Goal: Task Accomplishment & Management: Complete application form

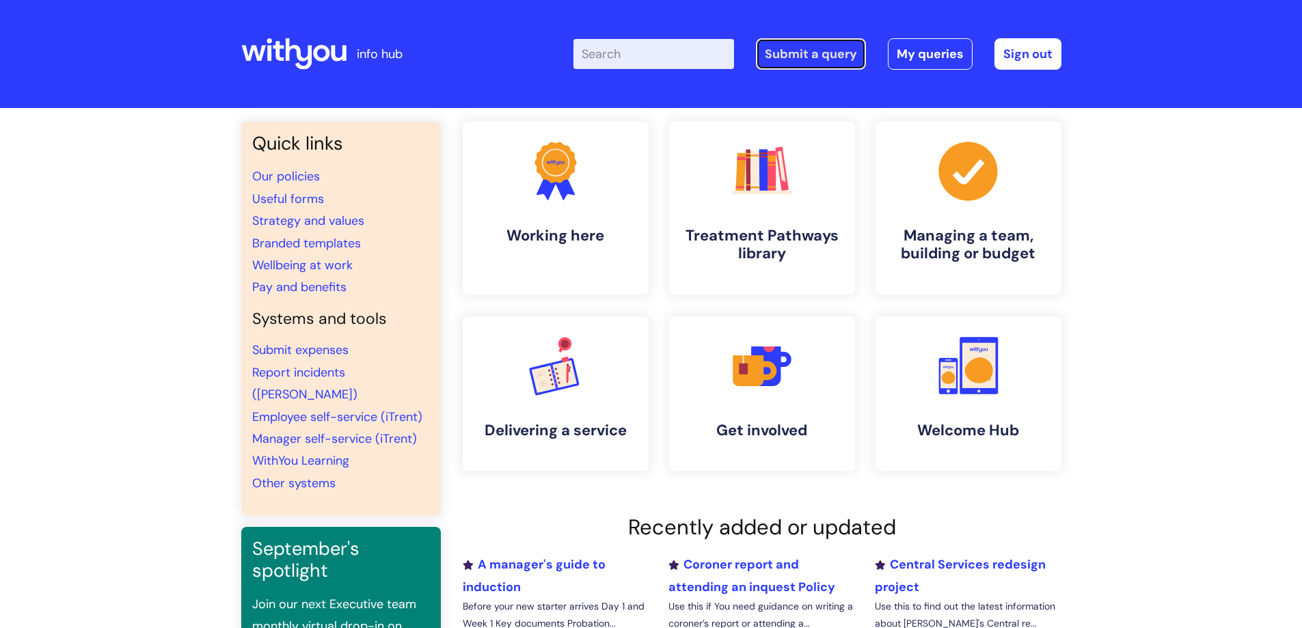
click at [822, 57] on link "Submit a query" at bounding box center [811, 53] width 110 height 31
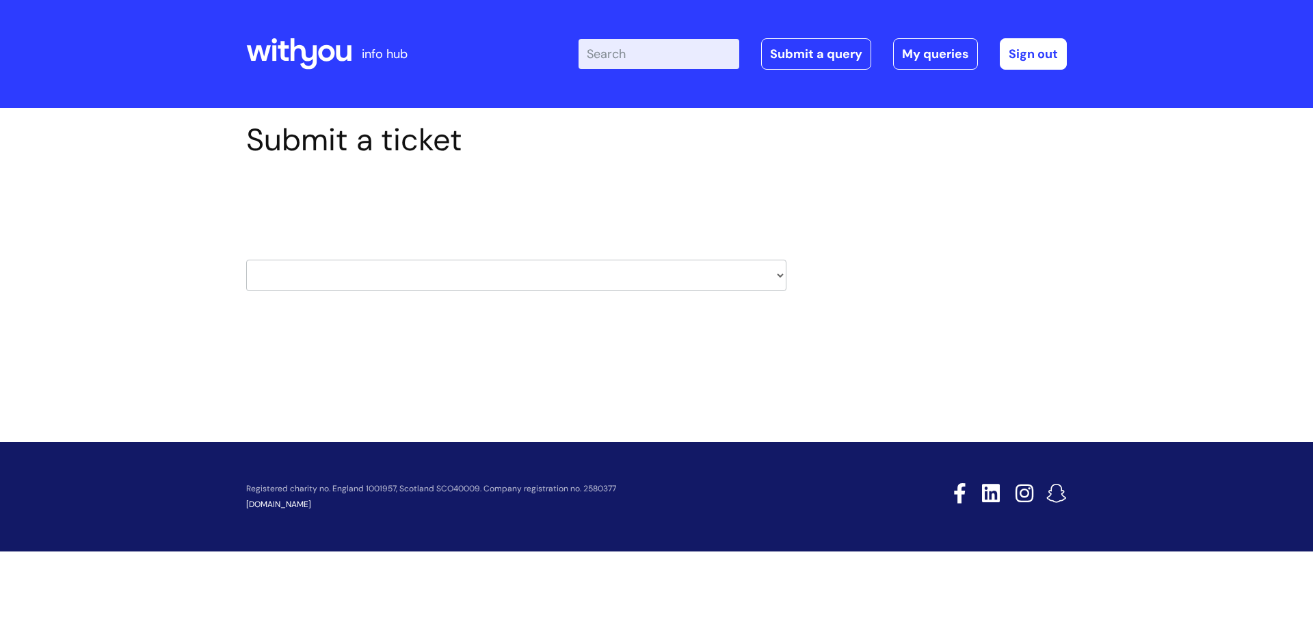
click at [772, 276] on select "HR / People IT and Support Clinical Drug Alerts Finance Accounts Data Support T…" at bounding box center [516, 275] width 540 height 31
select select "it_and_support"
click at [246, 260] on select "HR / People IT and Support Clinical Drug Alerts Finance Accounts Data Support T…" at bounding box center [516, 275] width 540 height 31
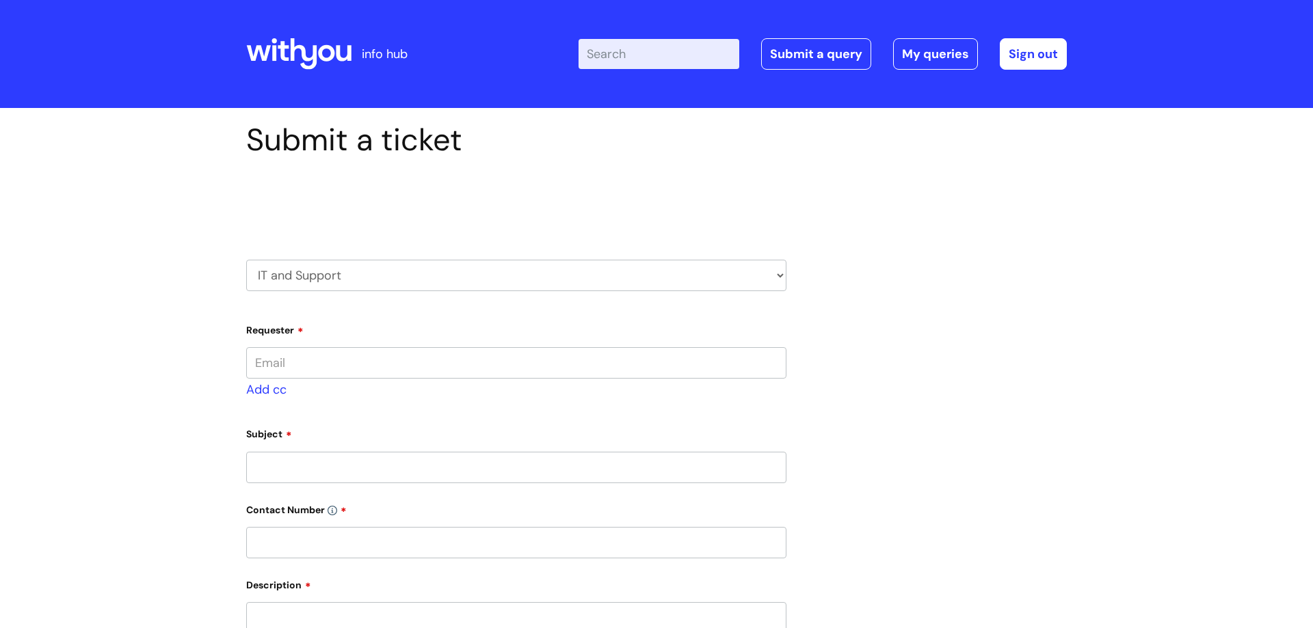
type input "ryan.mccormack@wearewithyou.org.uk"
select select "80004286572"
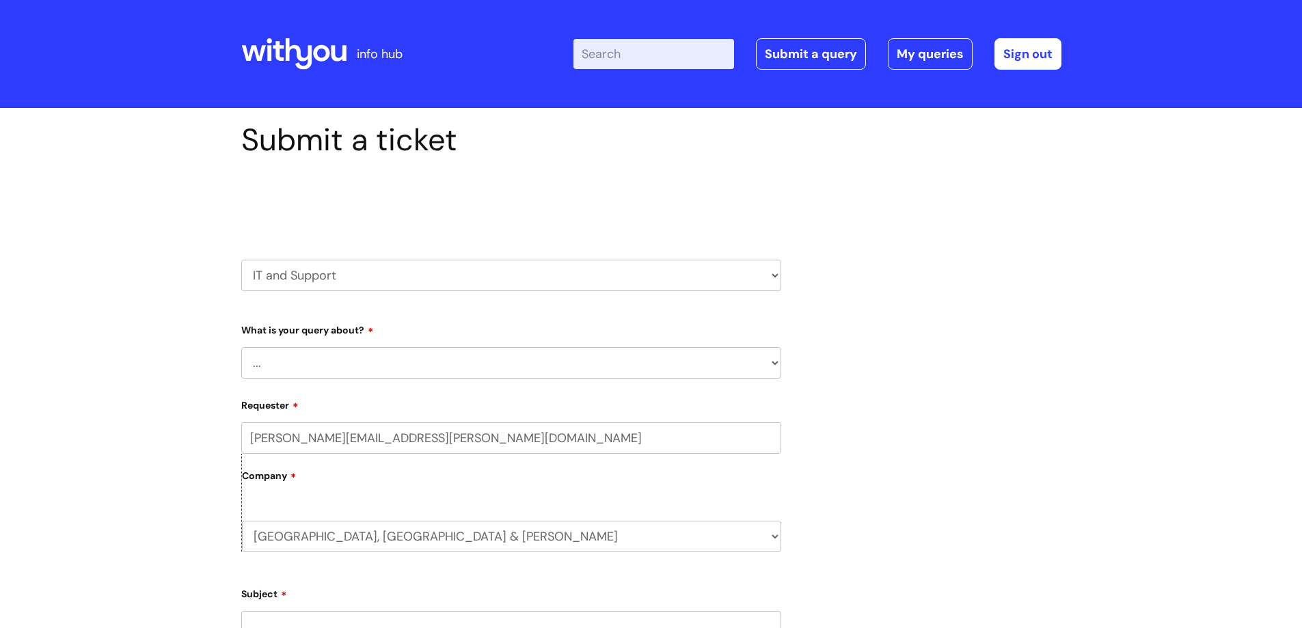
click at [403, 363] on select "... Mobile Phone Reset & MFA Accounts, Starters and Leavers IT Hardware issue I…" at bounding box center [511, 362] width 540 height 31
select select "Something Else"
click at [241, 347] on select "... Mobile Phone Reset & MFA Accounts, Starters and Leavers IT Hardware issue I…" at bounding box center [511, 362] width 540 height 31
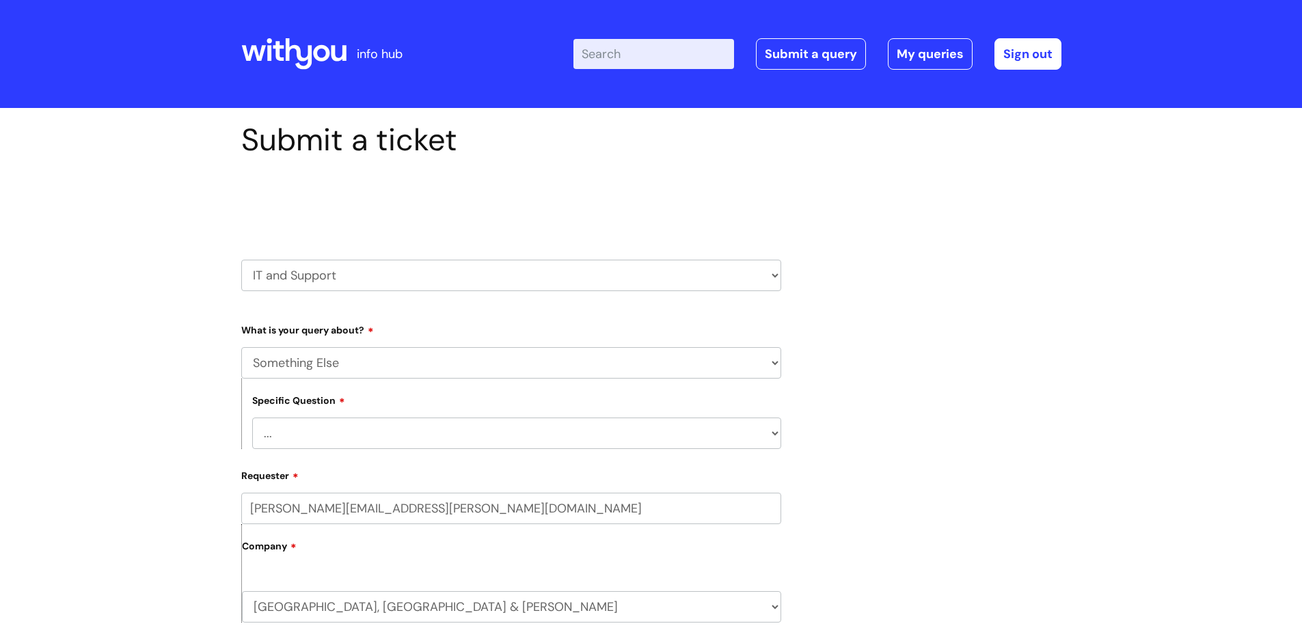
click at [358, 435] on select "... My problem is not listed" at bounding box center [516, 433] width 529 height 31
select select "My problem is not listed"
click at [252, 418] on select "... My problem is not listed" at bounding box center [516, 433] width 529 height 31
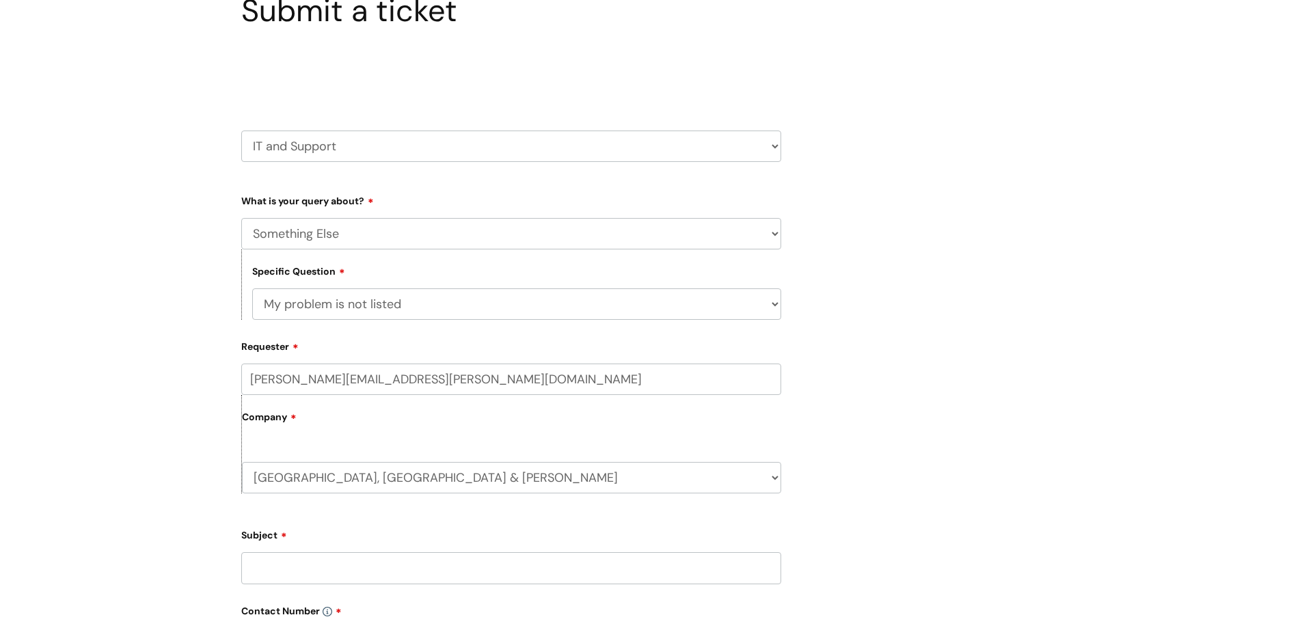
scroll to position [137, 0]
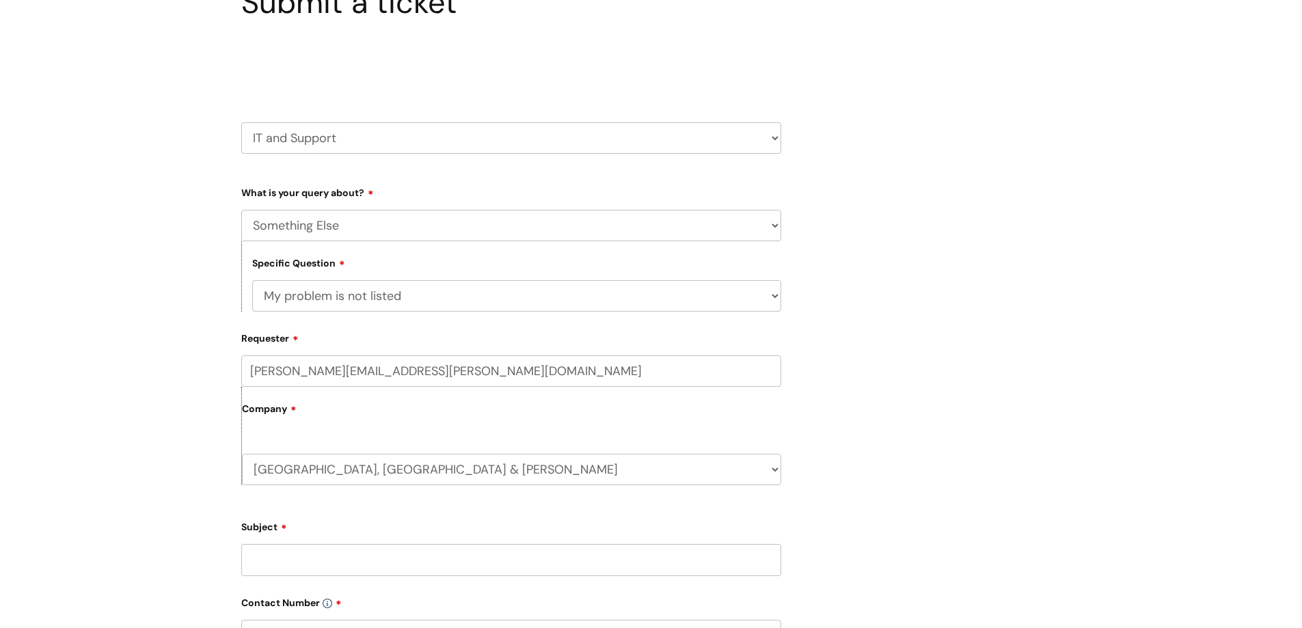
click at [297, 565] on input "Subject" at bounding box center [511, 559] width 540 height 31
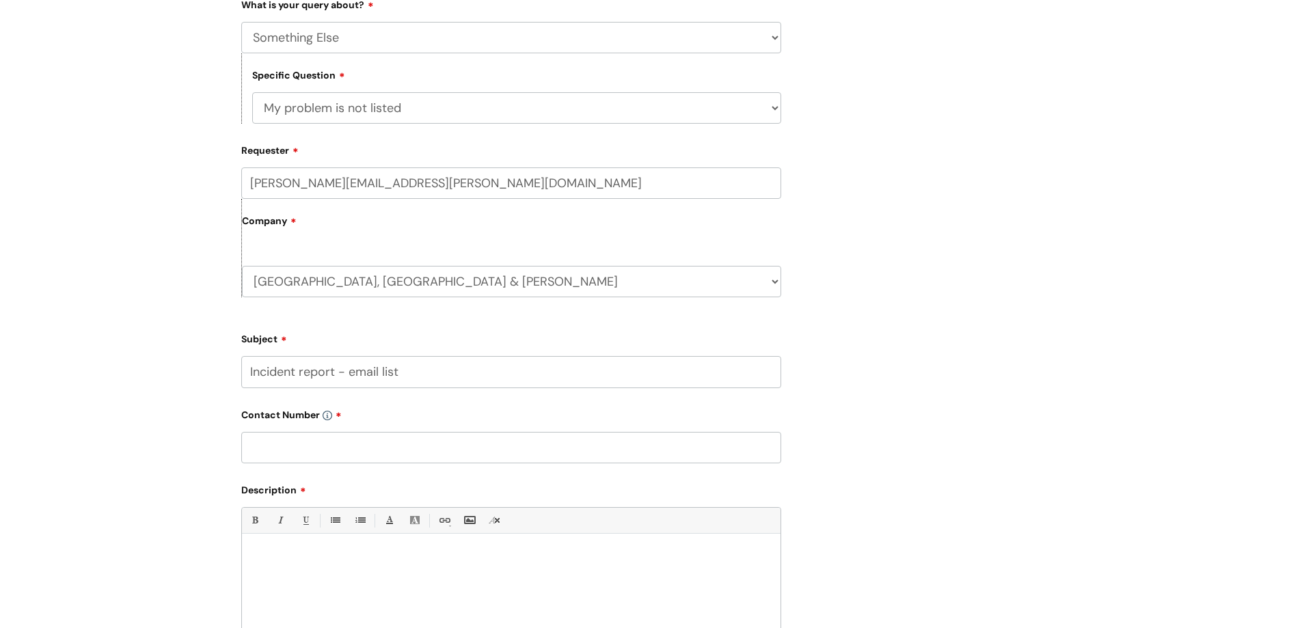
scroll to position [326, 0]
type input "Incident report - email list"
click at [308, 448] on input "text" at bounding box center [511, 446] width 540 height 31
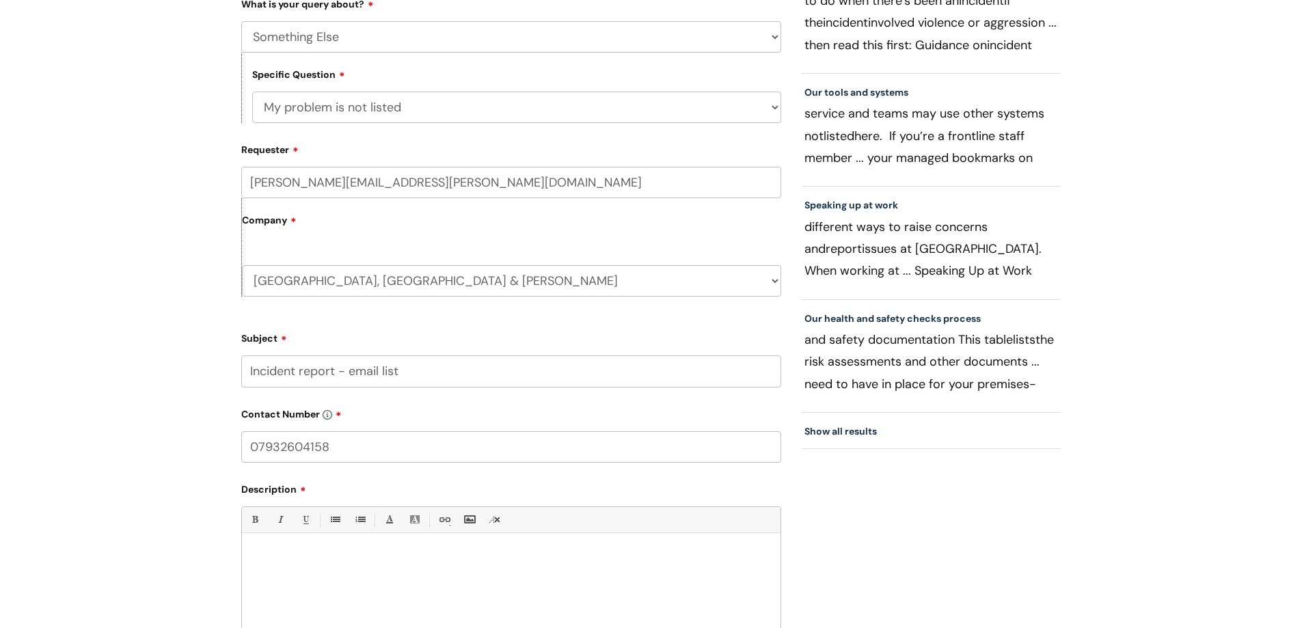
type input "07932604158"
click at [334, 555] on p at bounding box center [511, 557] width 518 height 12
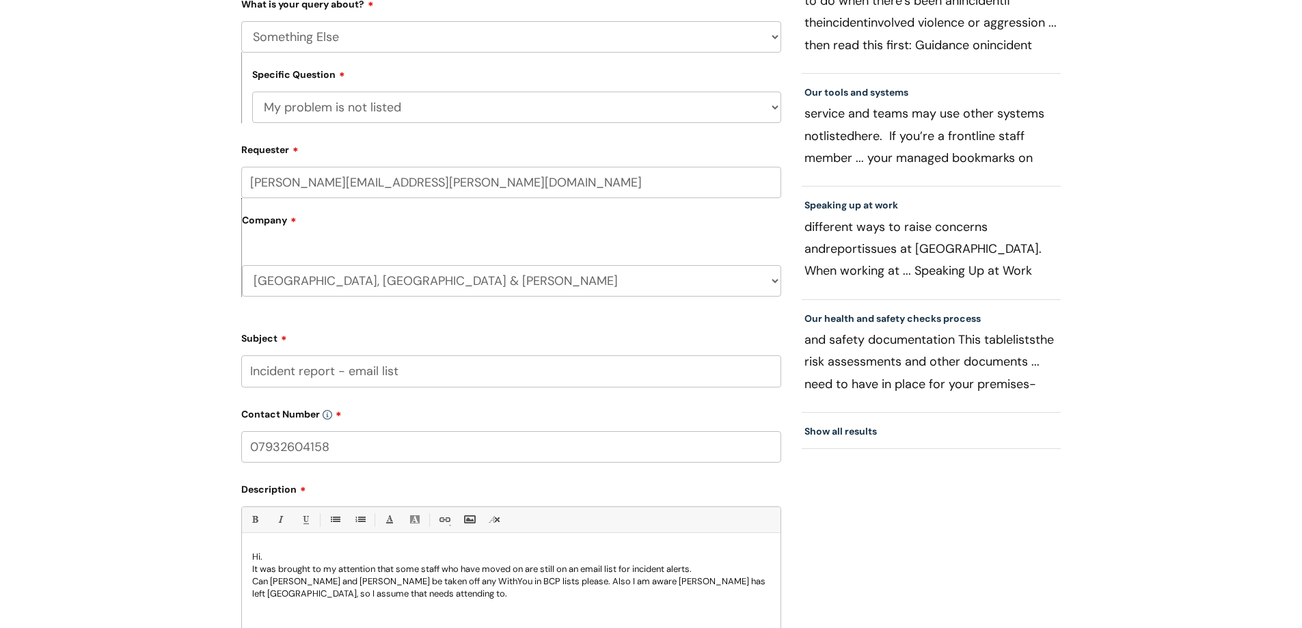
click at [334, 555] on p "Hi." at bounding box center [511, 557] width 518 height 12
click at [696, 581] on p "Can BEL SMITH and JAY PARKER be taken off any WithYou in BCP lists please. Also…" at bounding box center [511, 588] width 518 height 25
click at [304, 595] on p "Can BEL SMITH and JAY PARKER be taken off any WithYou in BCP lists please. Also…" at bounding box center [511, 588] width 518 height 25
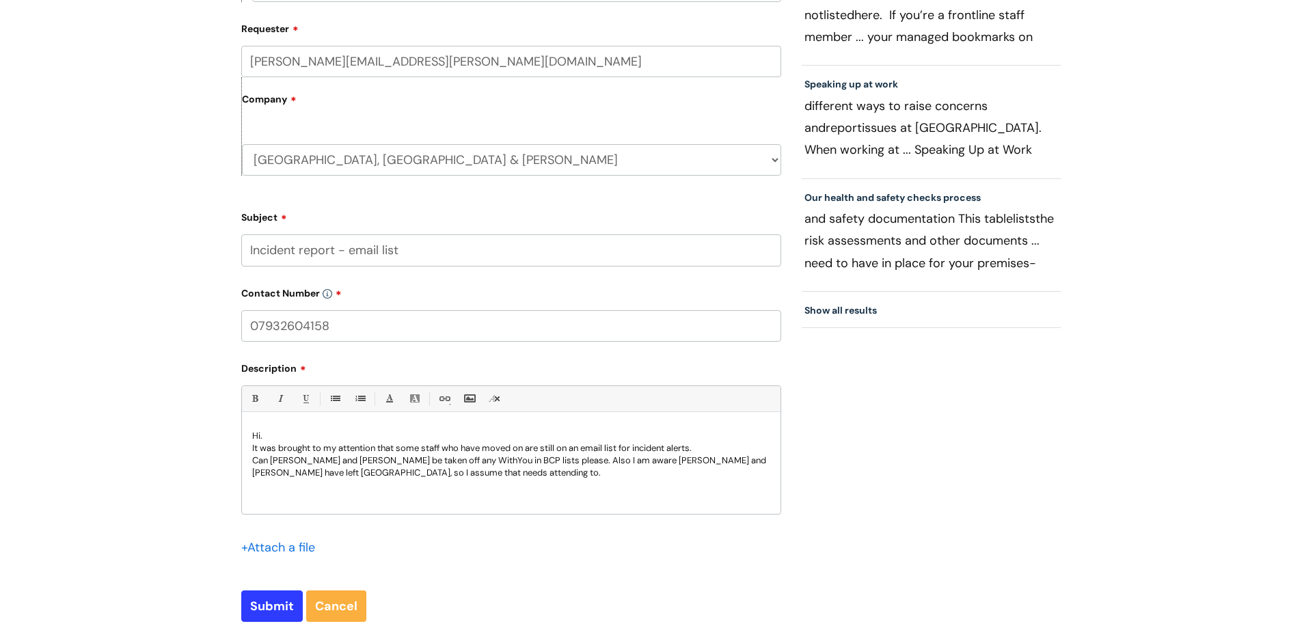
scroll to position [448, 0]
click at [517, 472] on p "Can BEL SMITH and JAY PARKER be taken off any WithYou in BCP lists please. Also…" at bounding box center [511, 466] width 518 height 25
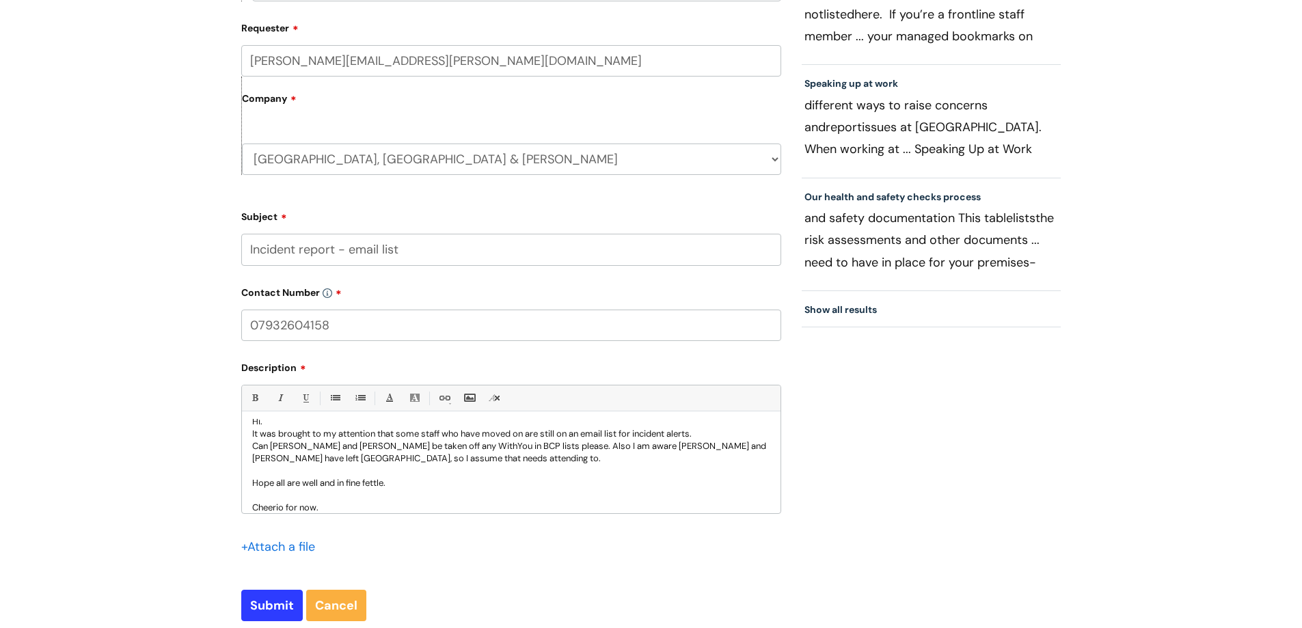
click at [269, 425] on p "Hi." at bounding box center [511, 422] width 518 height 12
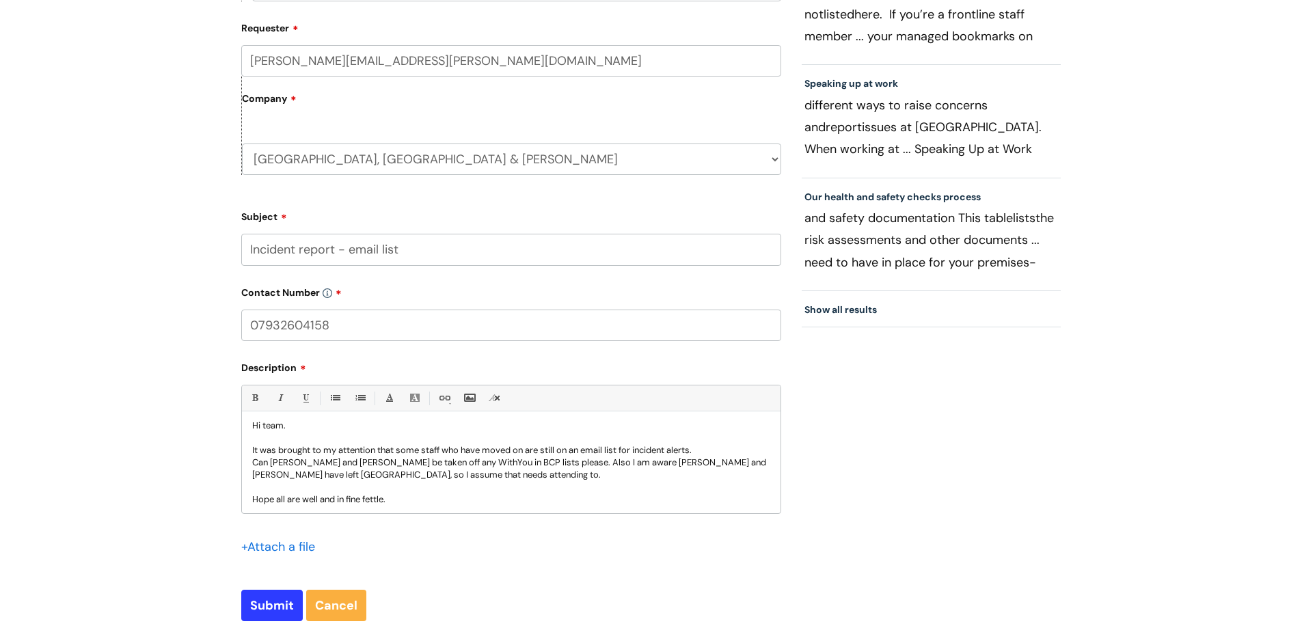
click at [377, 450] on p "It was brought to my attention that some staff who have moved on are still on a…" at bounding box center [511, 450] width 518 height 12
click at [277, 608] on input "Submit" at bounding box center [272, 605] width 62 height 31
type input "Please Wait..."
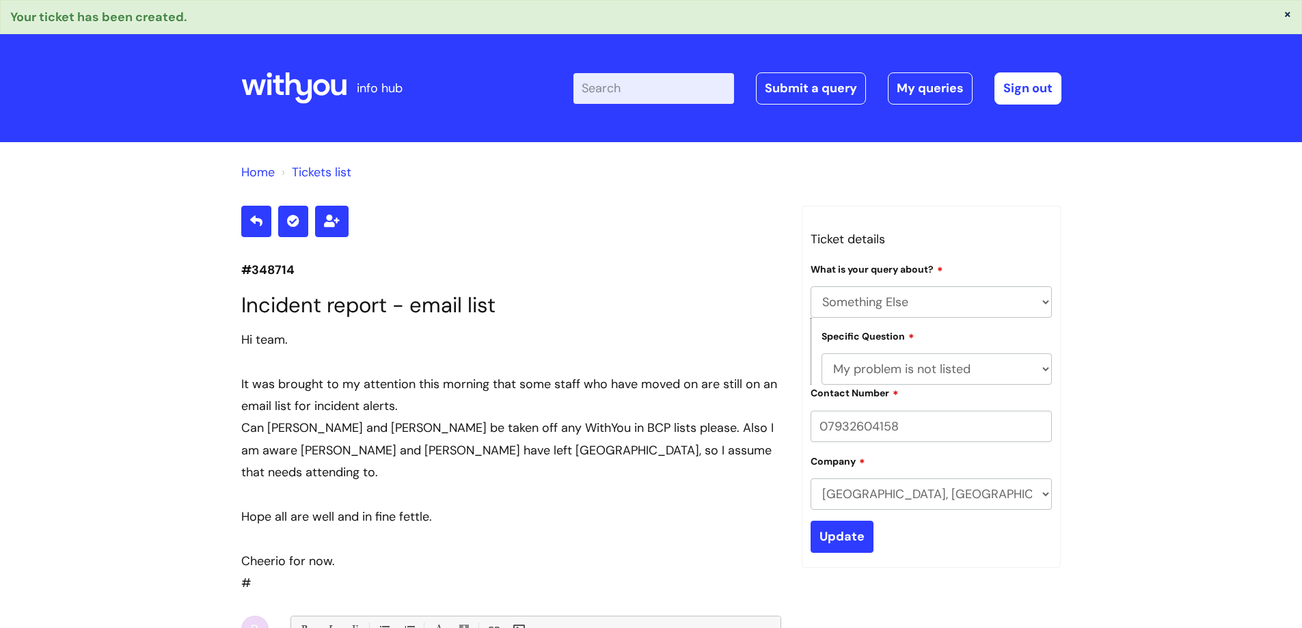
select select "Something Else"
select select "My problem is not listed"
